Goal: Use online tool/utility

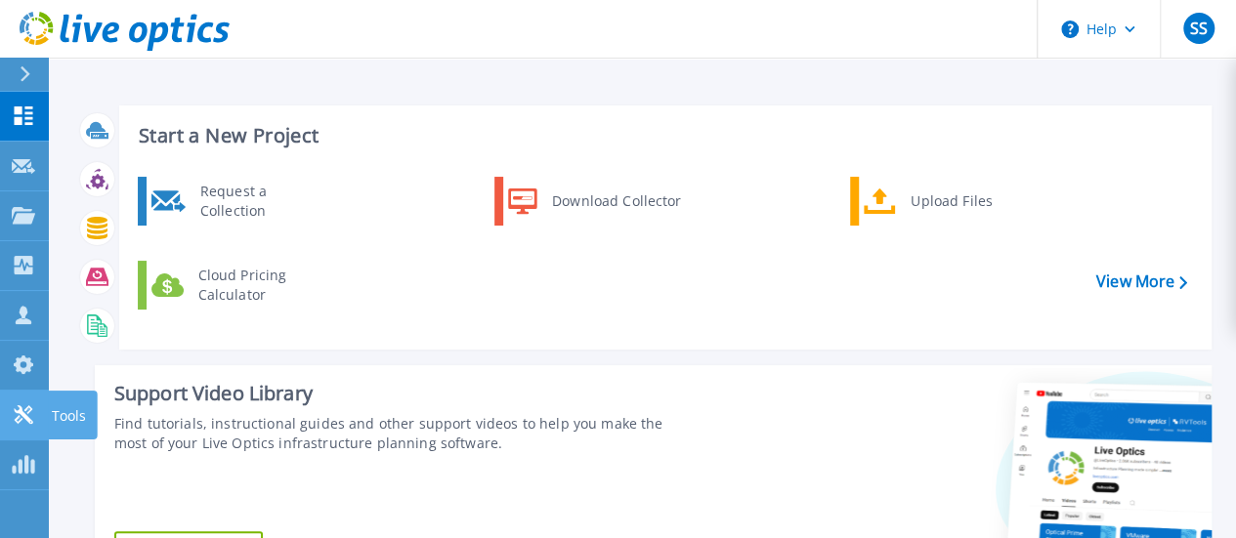
click at [49, 414] on div "Tools" at bounding box center [72, 415] width 49 height 49
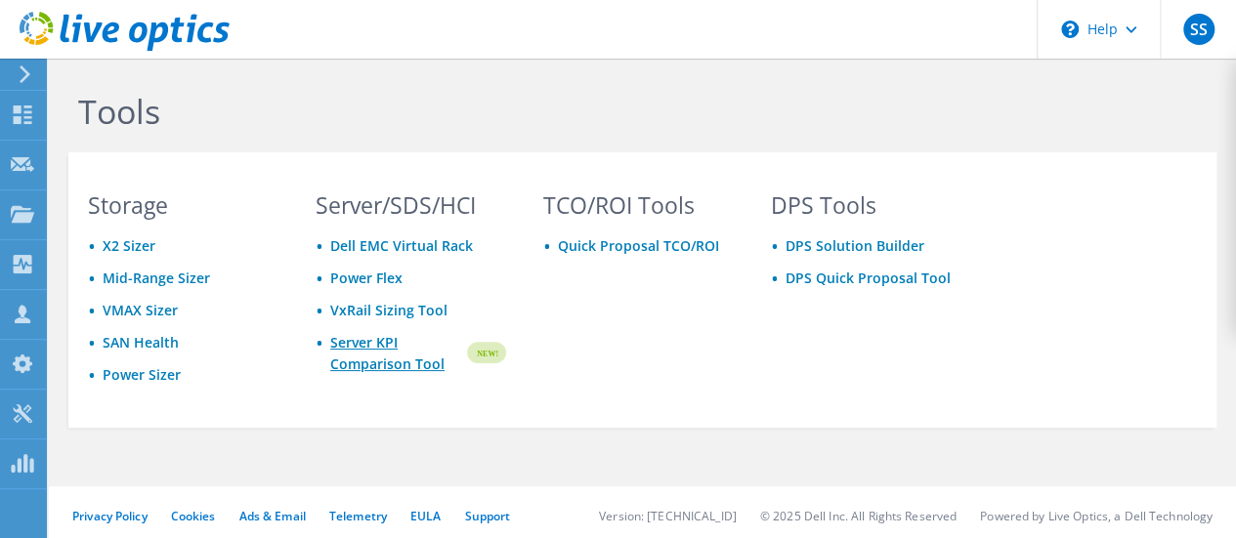
scroll to position [4, 0]
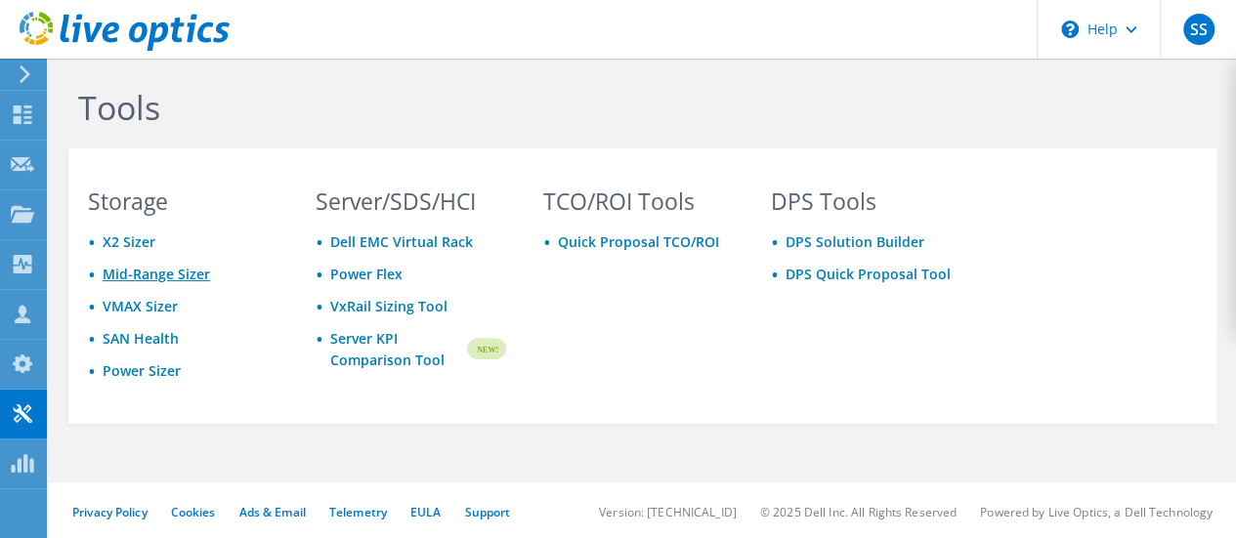
click at [177, 275] on link "Mid-Range Sizer" at bounding box center [156, 274] width 107 height 19
